Goal: Communication & Community: Answer question/provide support

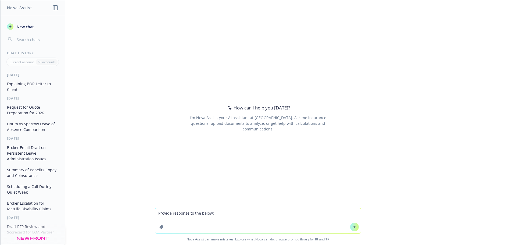
type textarea "Provide response to the below: Thank you for reviewing and responding here. [PE…"
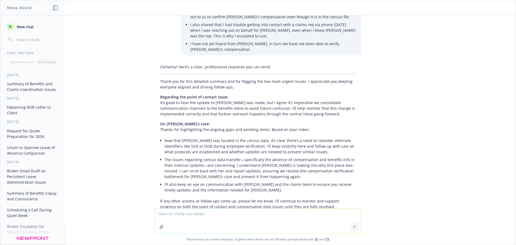
scroll to position [177, 0]
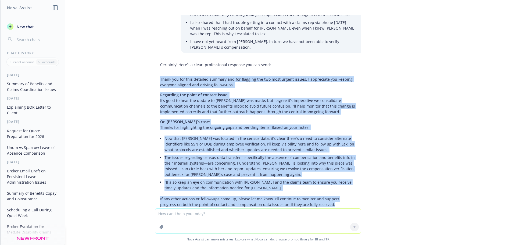
drag, startPoint x: 156, startPoint y: 52, endPoint x: 320, endPoint y: 176, distance: 205.3
click at [320, 176] on div "Certainly! Here’s a clear, professional response you can send: Thank you for th…" at bounding box center [258, 137] width 206 height 154
copy div "Lorem ips dol sita consecte adipisc eli sed doeiusmo tem inc utla etdolo magnaa…"
